Goal: Task Accomplishment & Management: Manage account settings

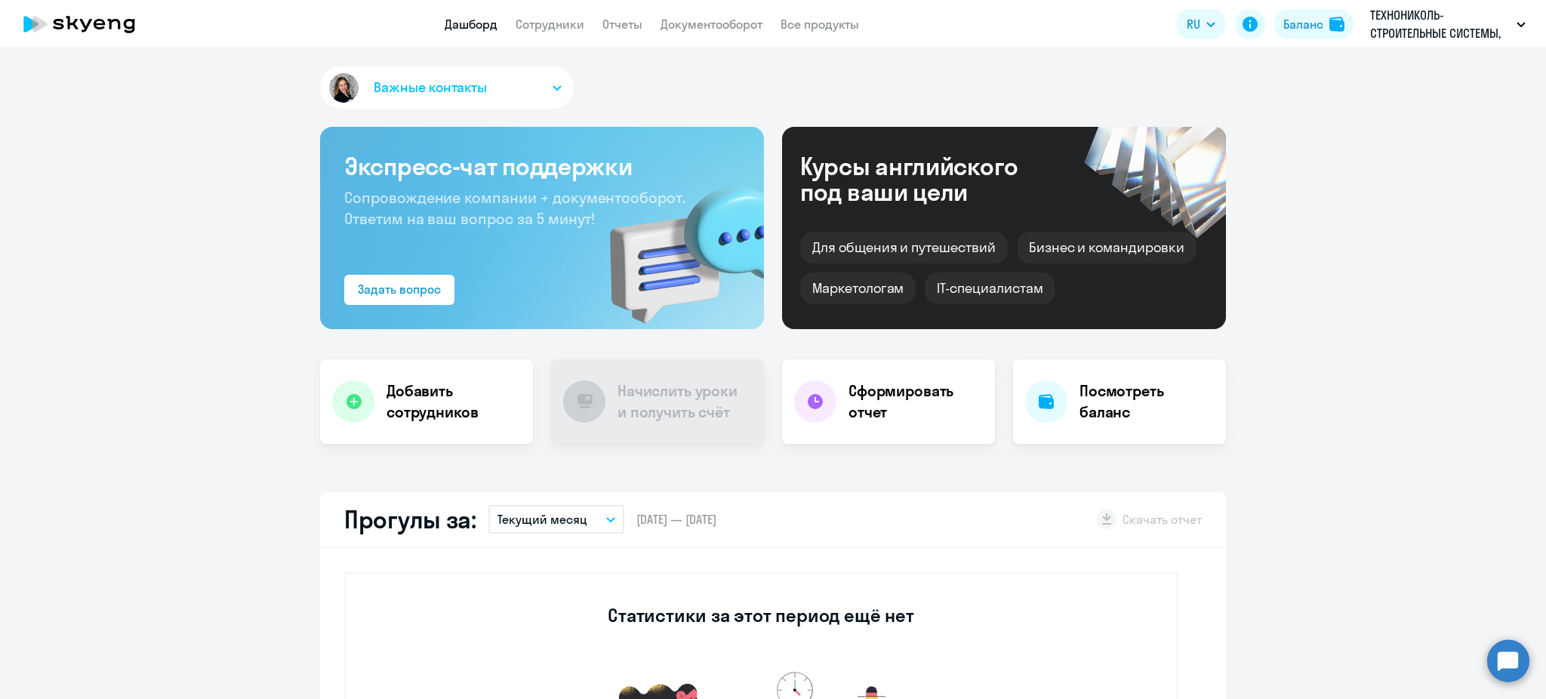
click at [566, 25] on link "Сотрудники" at bounding box center [549, 24] width 69 height 15
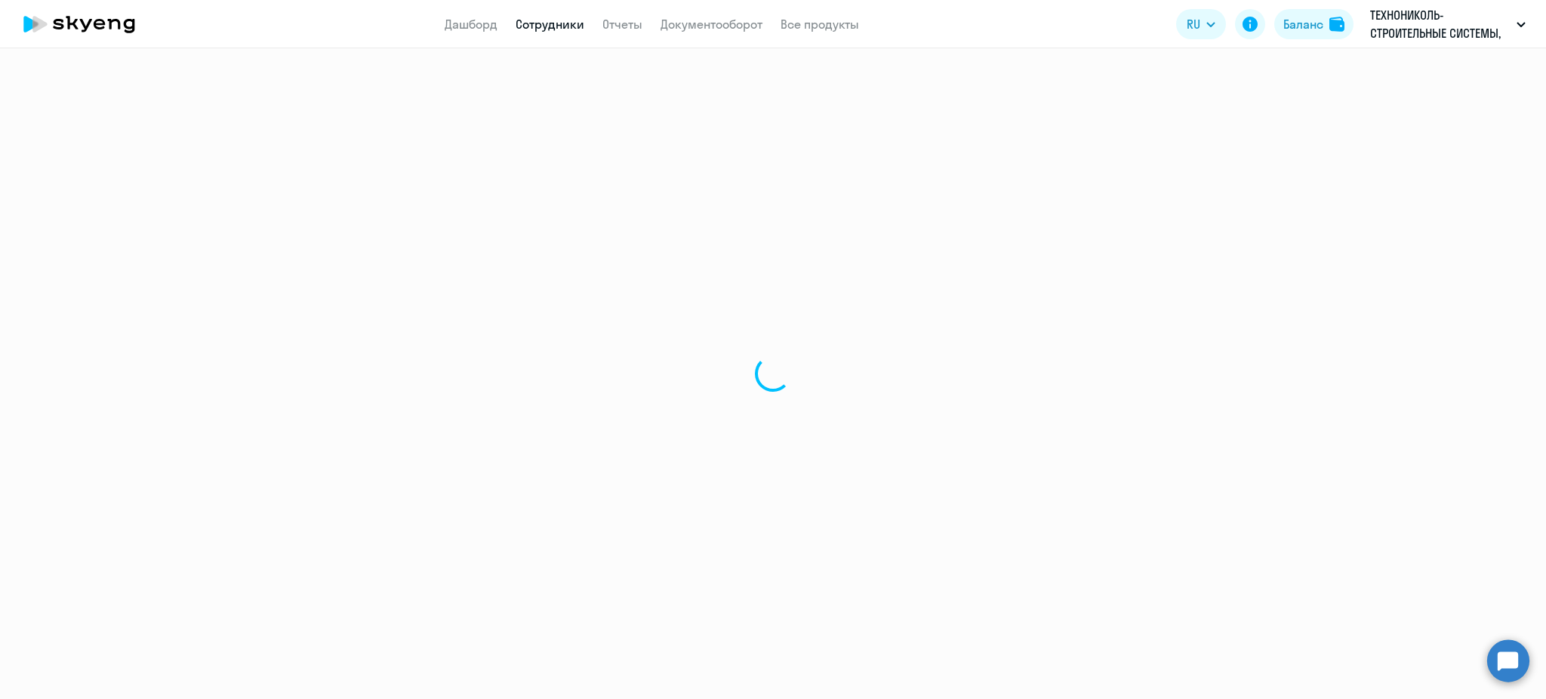
select select "30"
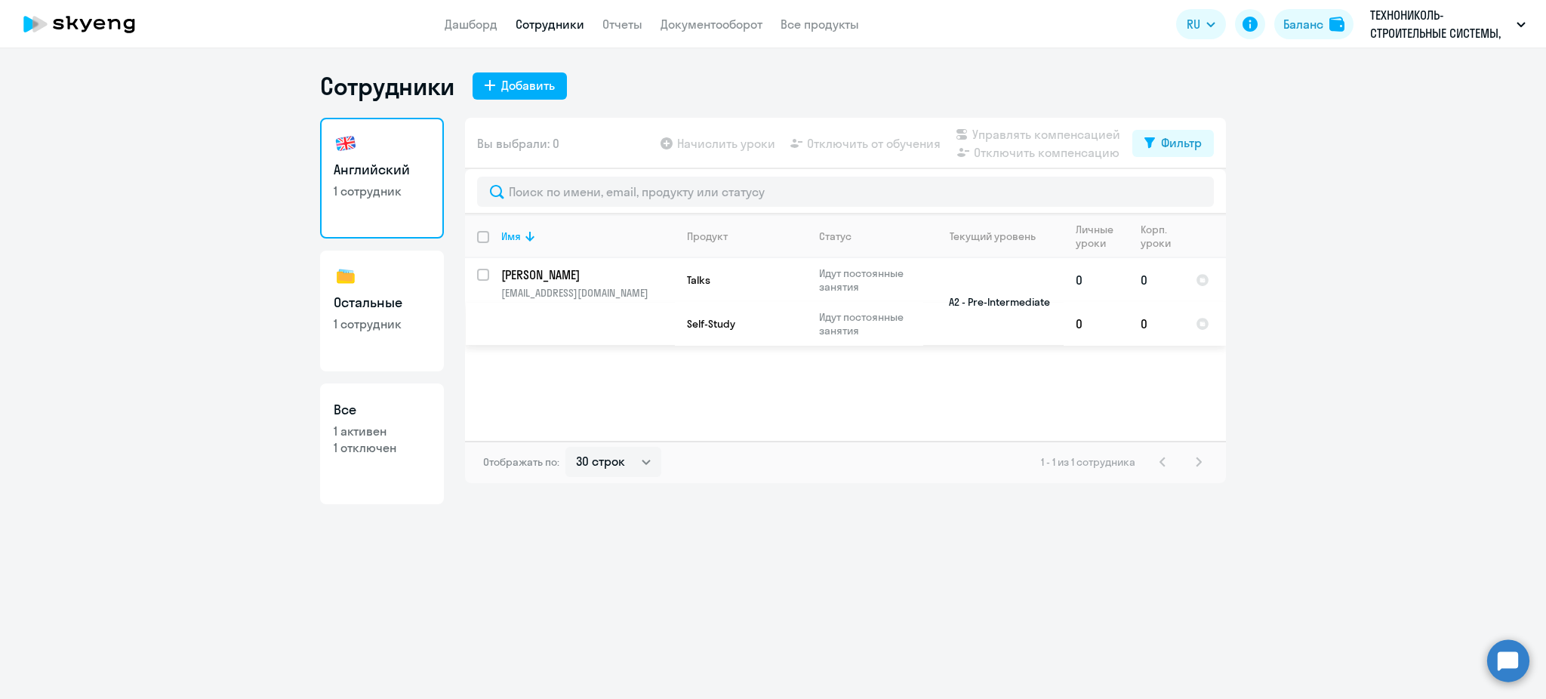
click at [490, 269] on td "[PERSON_NAME] [PERSON_NAME][EMAIL_ADDRESS][DOMAIN_NAME]" at bounding box center [582, 302] width 186 height 88
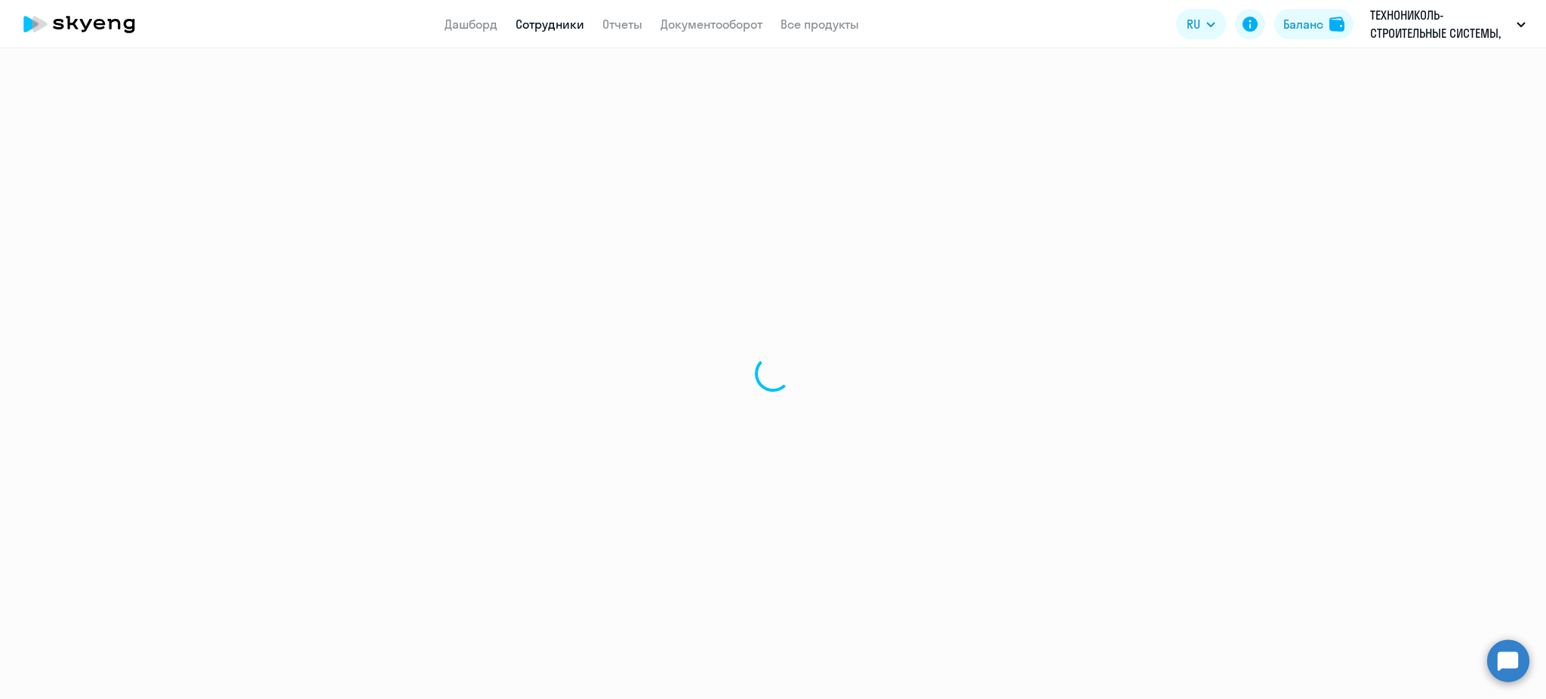
select select "english"
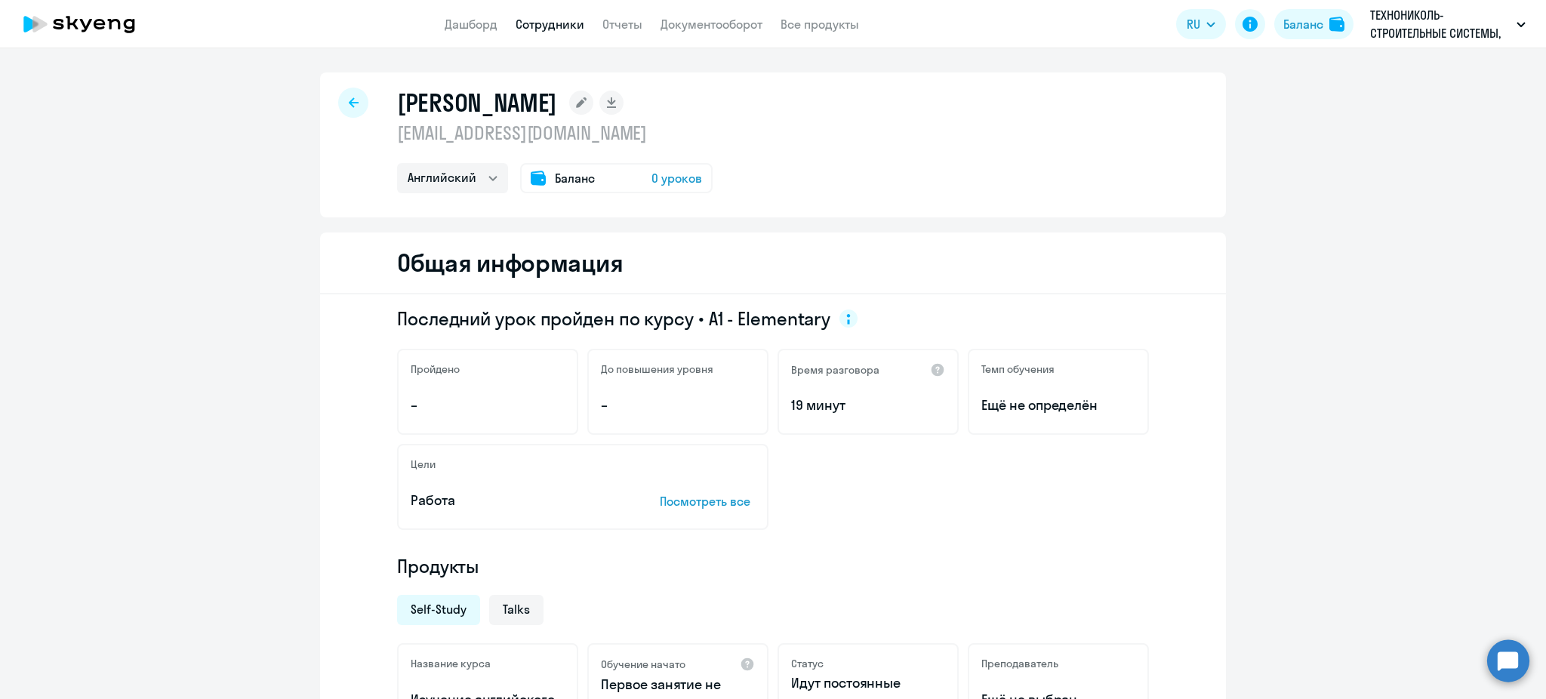
click at [355, 100] on div at bounding box center [353, 103] width 30 height 30
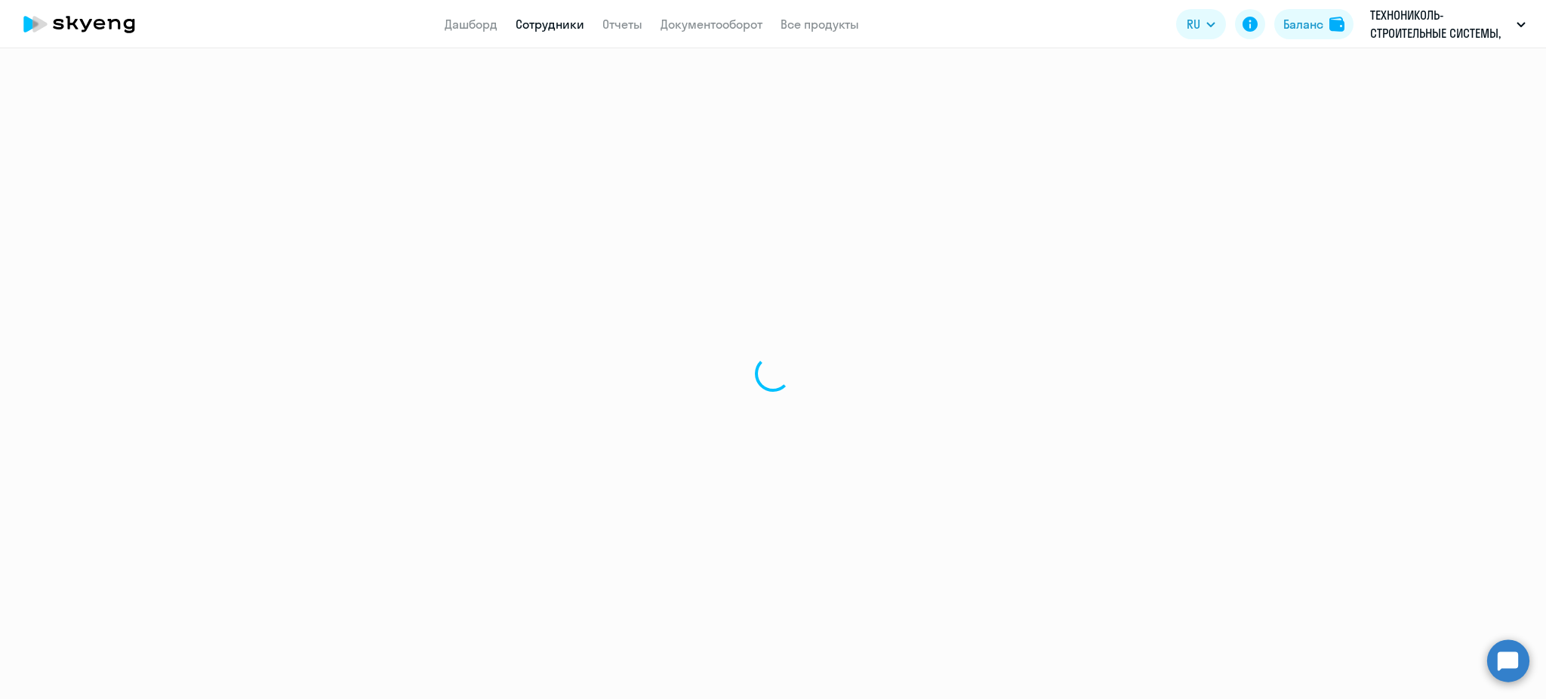
select select "30"
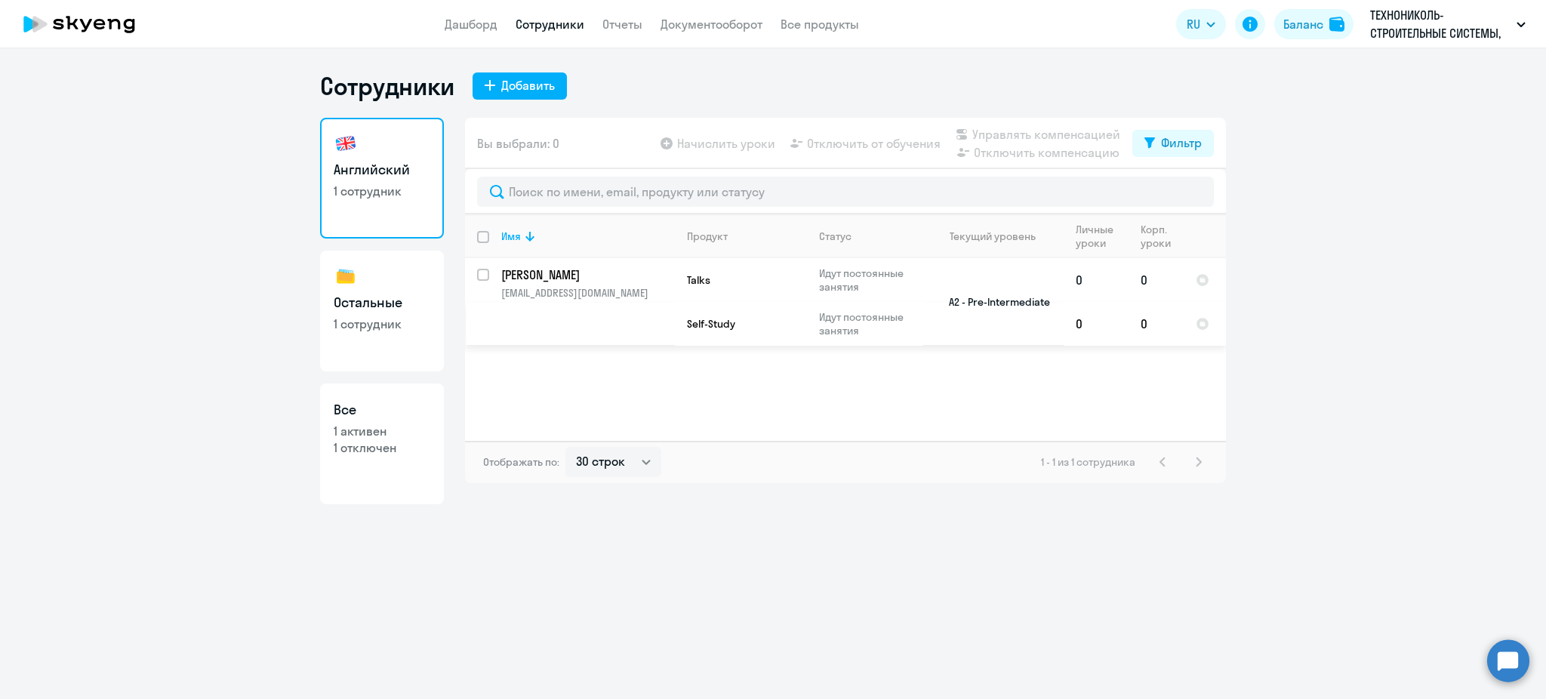
click at [478, 274] on input "select row 37803558" at bounding box center [492, 284] width 30 height 30
checkbox input "true"
click at [882, 143] on span "Отключить от обучения" at bounding box center [874, 143] width 134 height 18
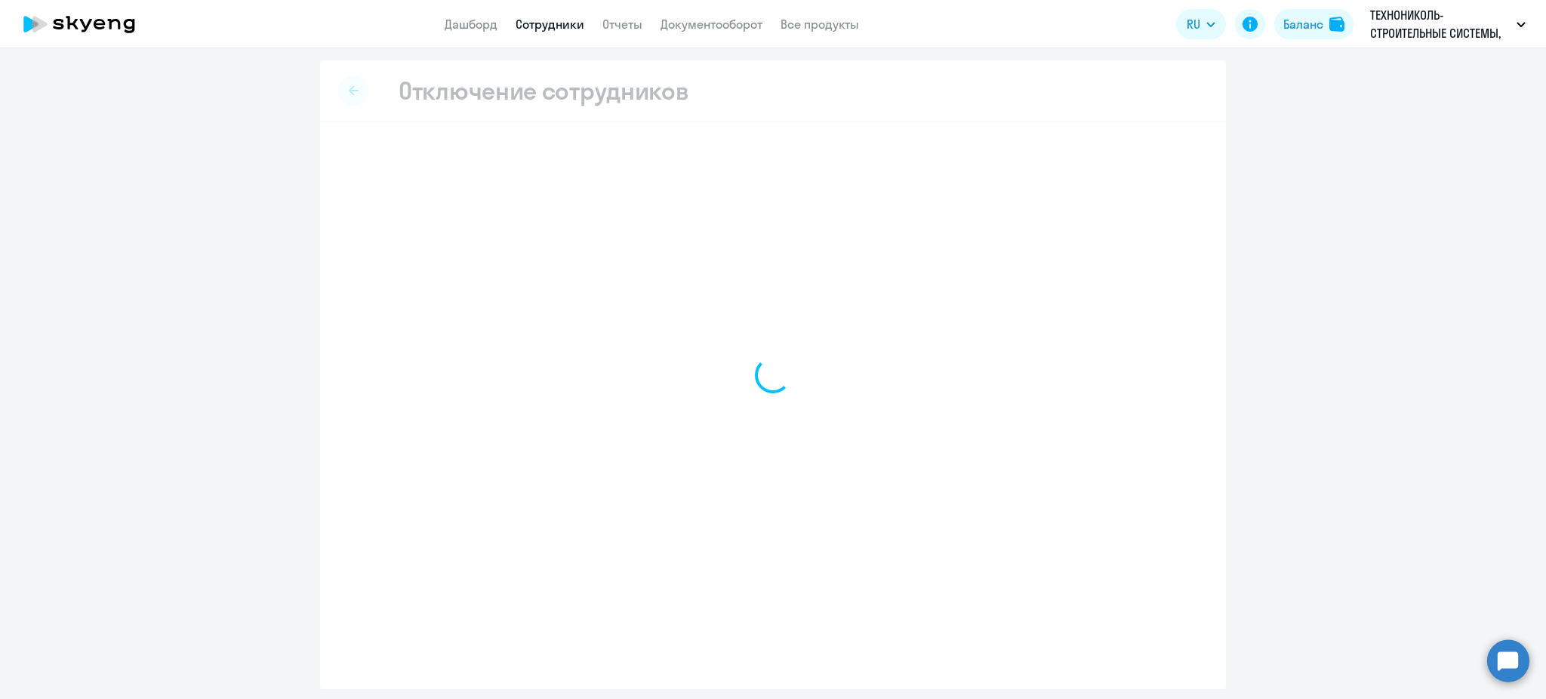
select select "all"
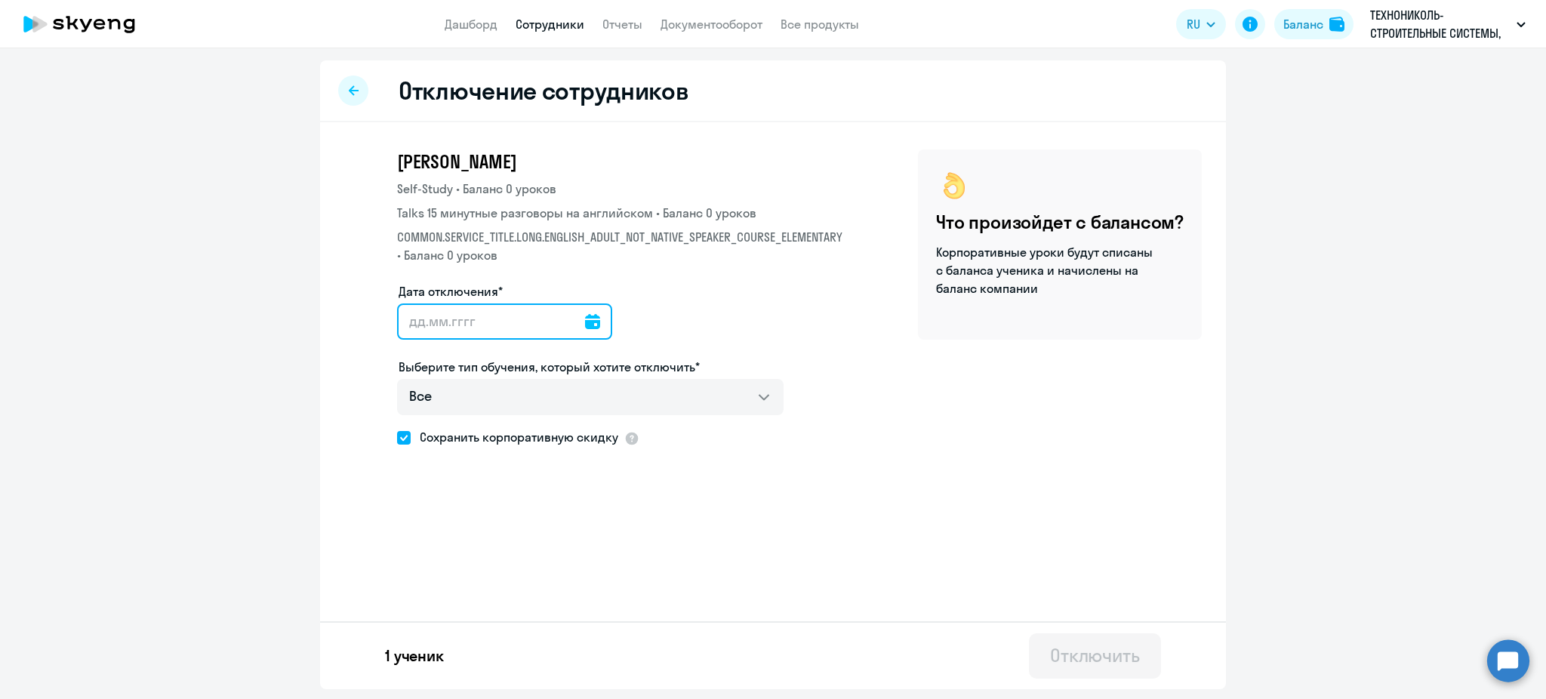
click at [463, 330] on input "Дата отключения*" at bounding box center [504, 321] width 215 height 36
click at [589, 318] on icon at bounding box center [592, 321] width 15 height 15
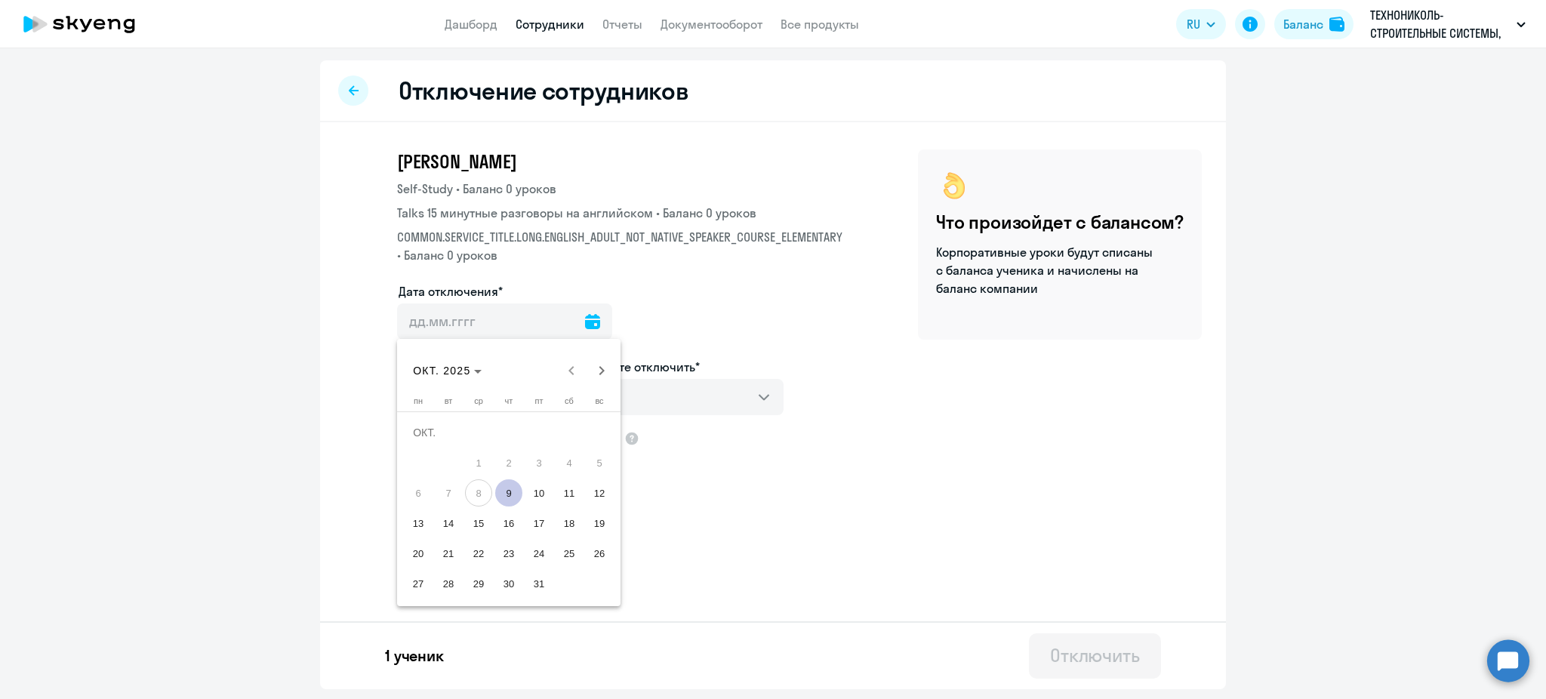
click at [508, 496] on span "9" at bounding box center [508, 492] width 27 height 27
type input "[DATE]"
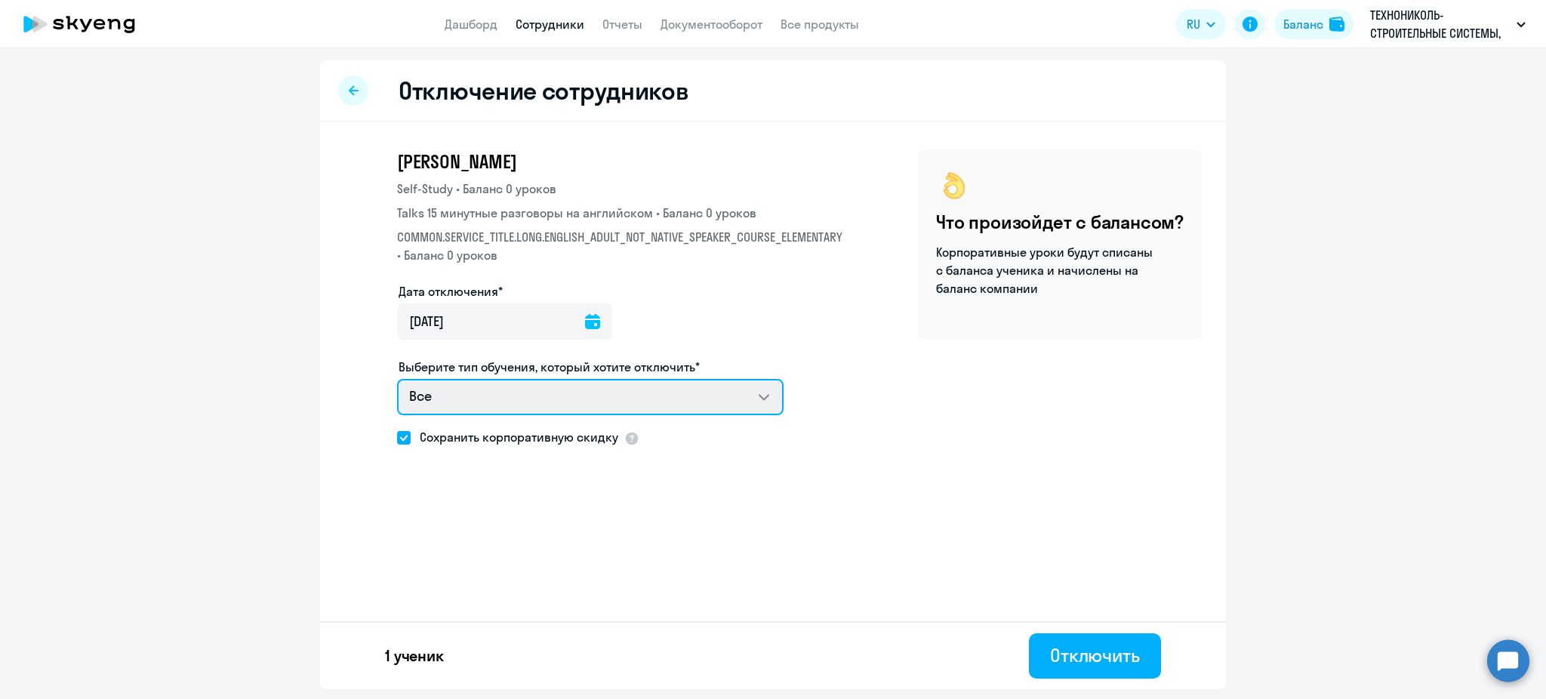
click at [498, 402] on select "Все Self-Study Talks 15 минутные разговоры на английском COMMON.SERVICE_TITLE.L…" at bounding box center [590, 397] width 386 height 36
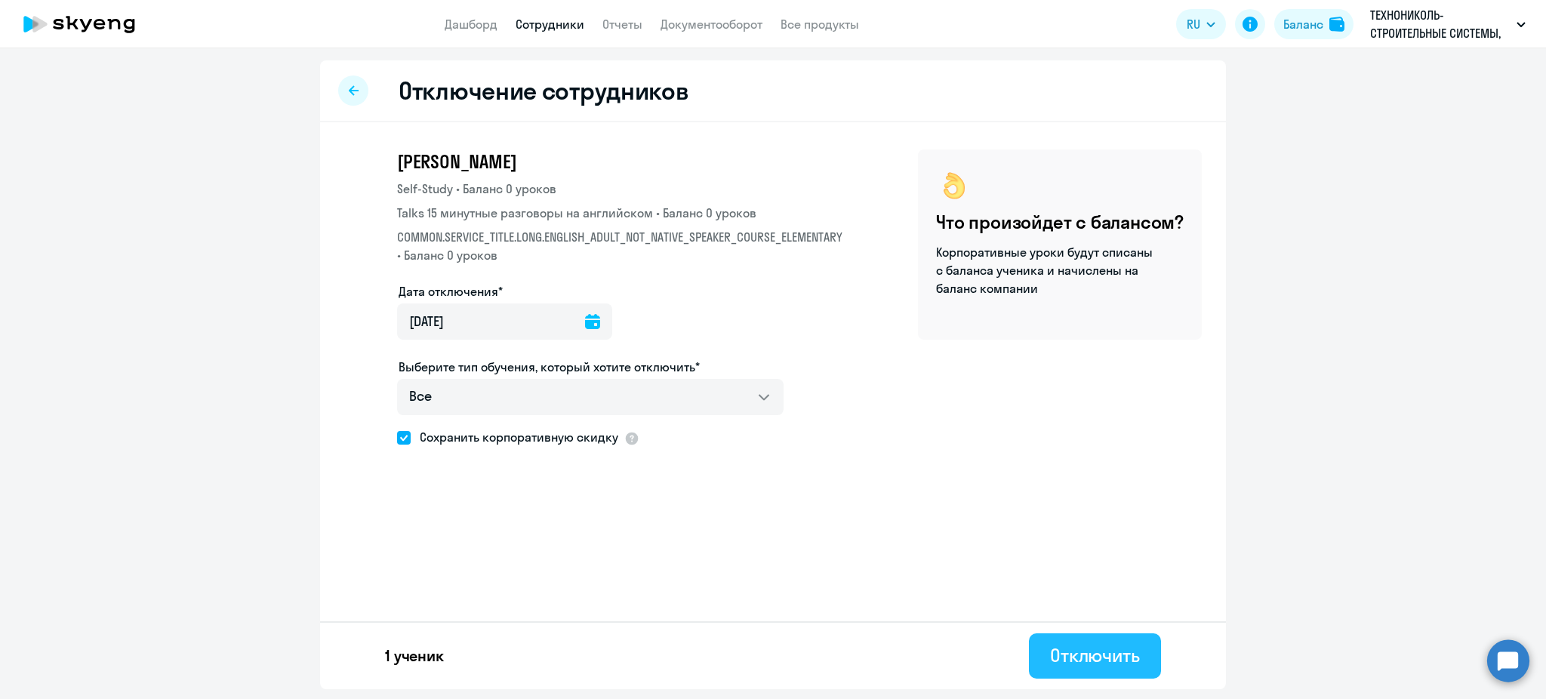
click at [1105, 636] on button "Отключить" at bounding box center [1095, 655] width 132 height 45
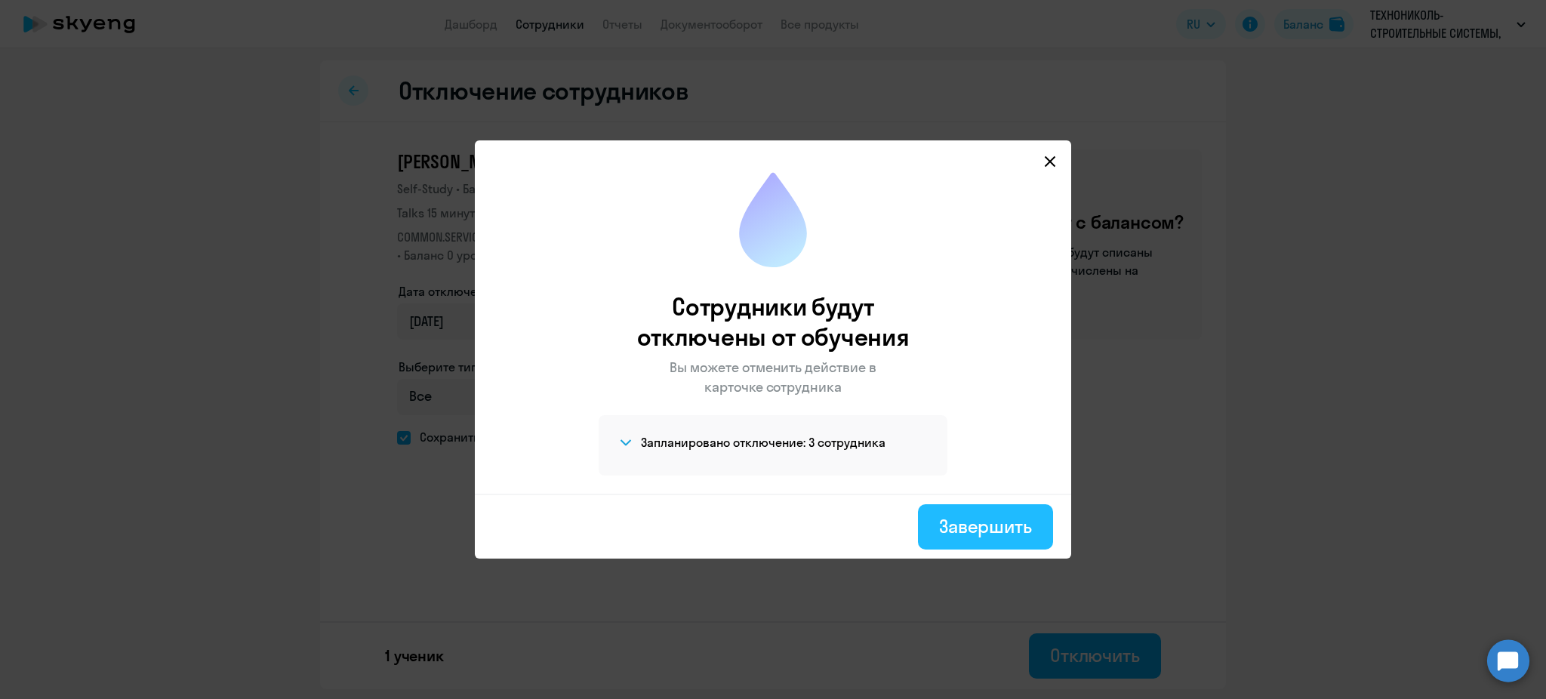
click at [968, 512] on button "Завершить" at bounding box center [985, 526] width 135 height 45
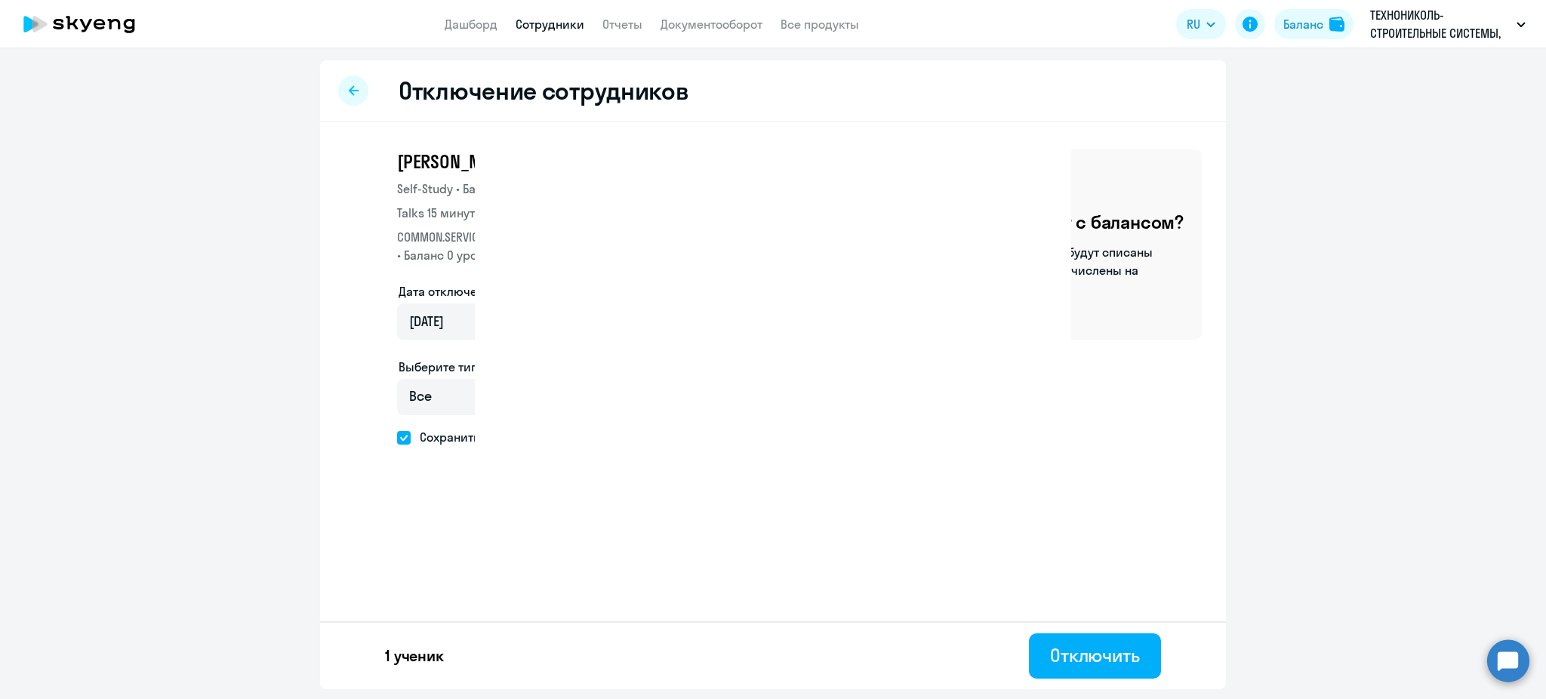
select select "30"
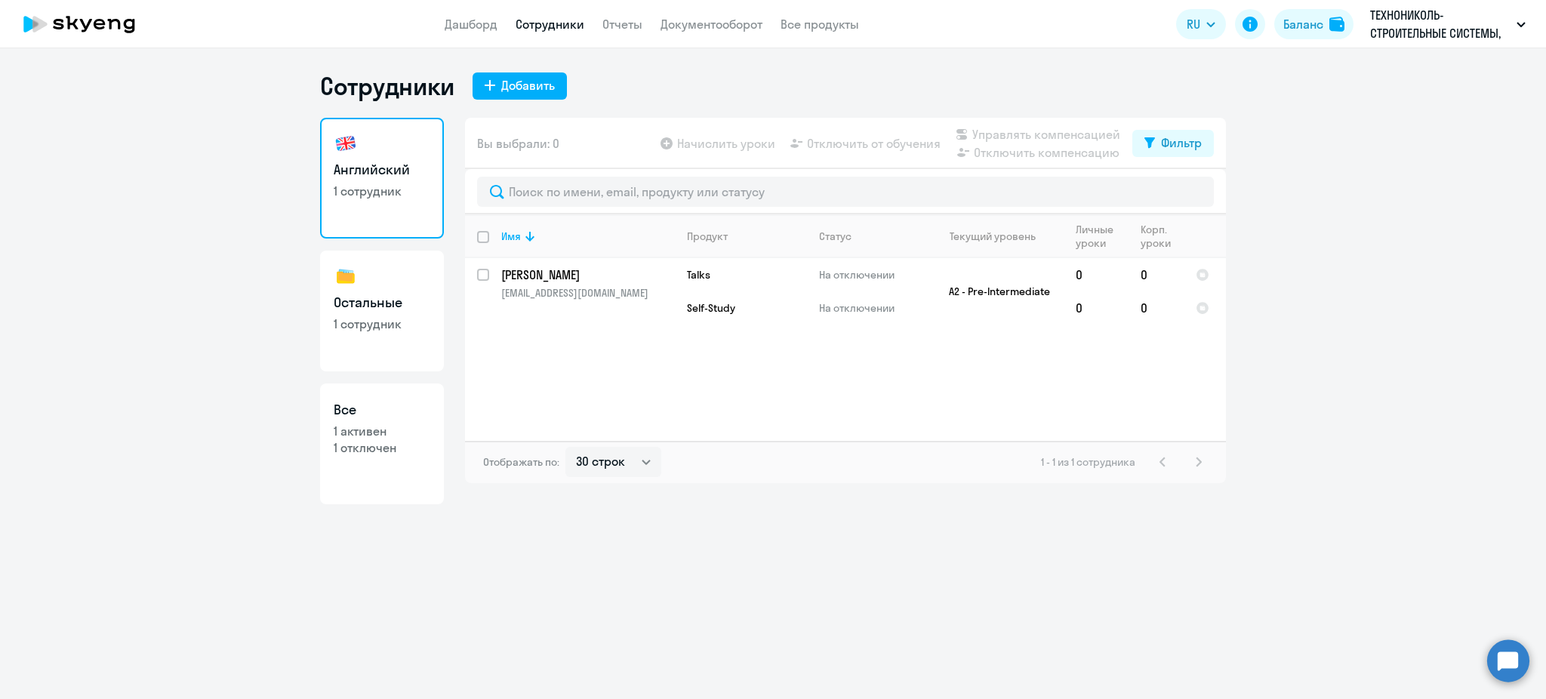
click at [391, 329] on p "1 сотрудник" at bounding box center [382, 323] width 97 height 17
select select "30"
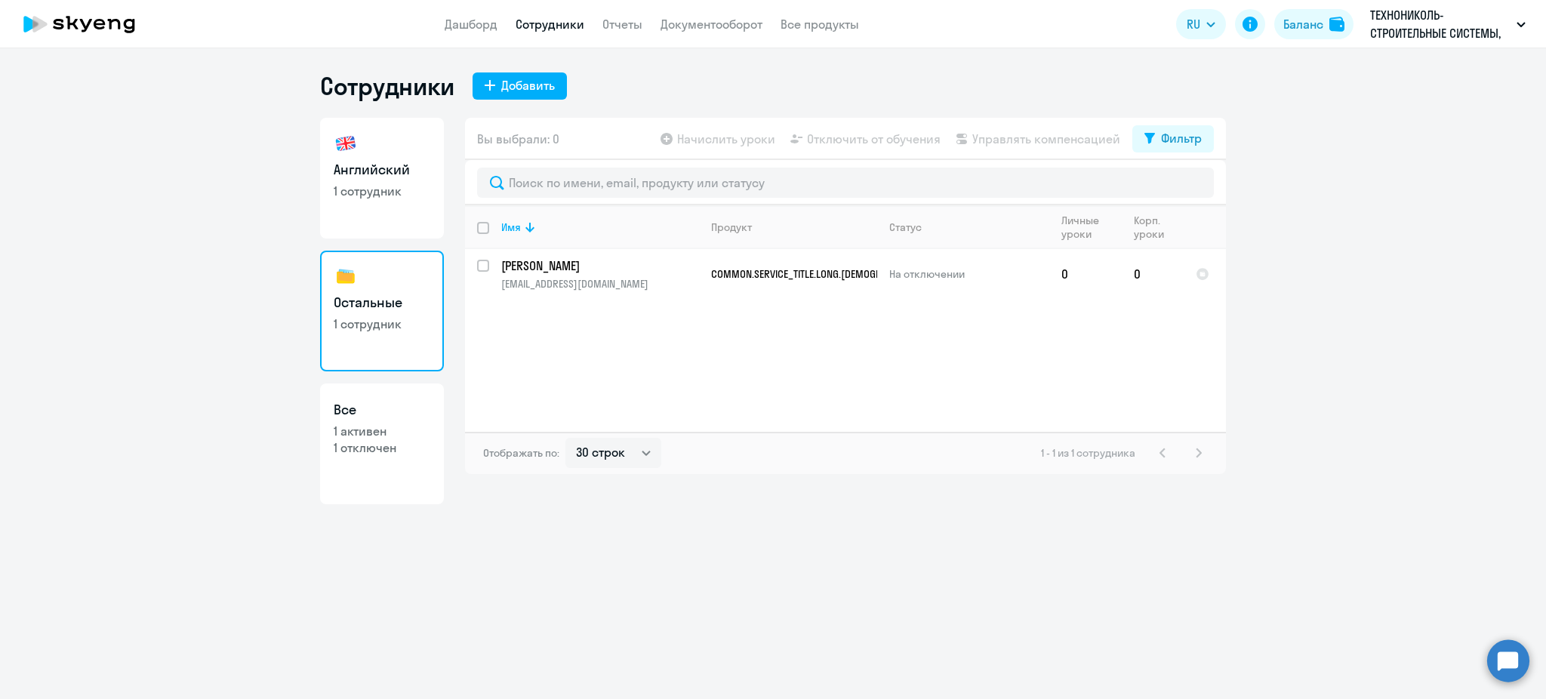
click at [374, 458] on link "Все 1 активен 1 отключен" at bounding box center [382, 443] width 124 height 121
select select "30"
